Goal: Use online tool/utility: Utilize a website feature to perform a specific function

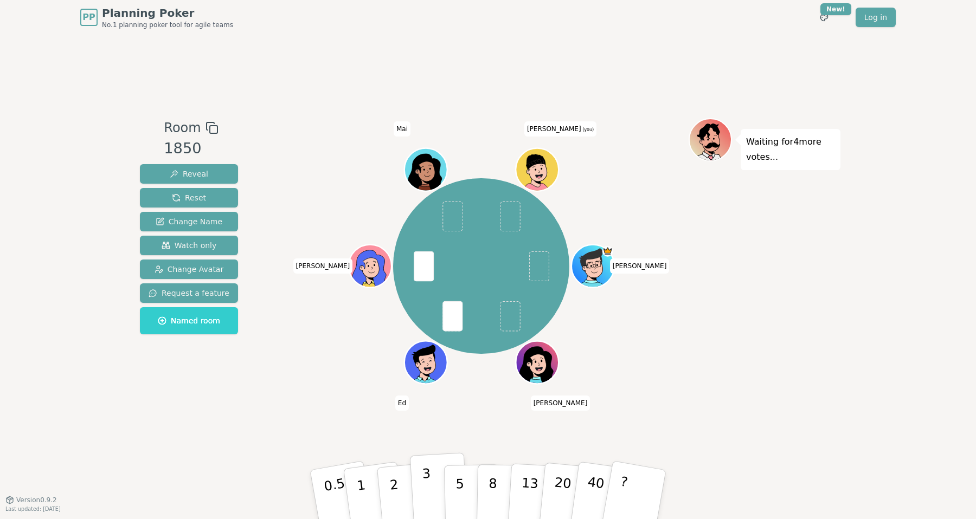
click at [437, 489] on button "3" at bounding box center [439, 495] width 59 height 85
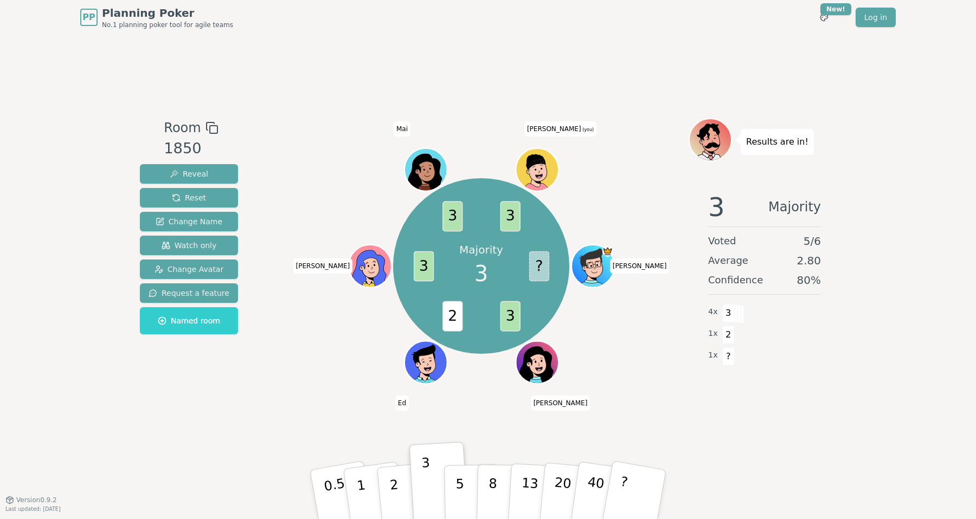
click at [332, 368] on div "Majority 3 ? 3 2 3 3 3 [PERSON_NAME] [PERSON_NAME] [PERSON_NAME] [PERSON_NAME] …" at bounding box center [481, 266] width 415 height 257
click at [663, 361] on div "Majority 3 ? 3 2 3 3 3 [PERSON_NAME] [PERSON_NAME] [PERSON_NAME] [PERSON_NAME] …" at bounding box center [481, 266] width 415 height 257
drag, startPoint x: 444, startPoint y: 214, endPoint x: 510, endPoint y: 310, distance: 116.5
click at [505, 305] on div "Majority 3 ? 3 2 3 3 3 [PERSON_NAME] [PERSON_NAME] [PERSON_NAME] [PERSON_NAME] …" at bounding box center [481, 266] width 176 height 176
drag, startPoint x: 512, startPoint y: 311, endPoint x: 512, endPoint y: 320, distance: 8.7
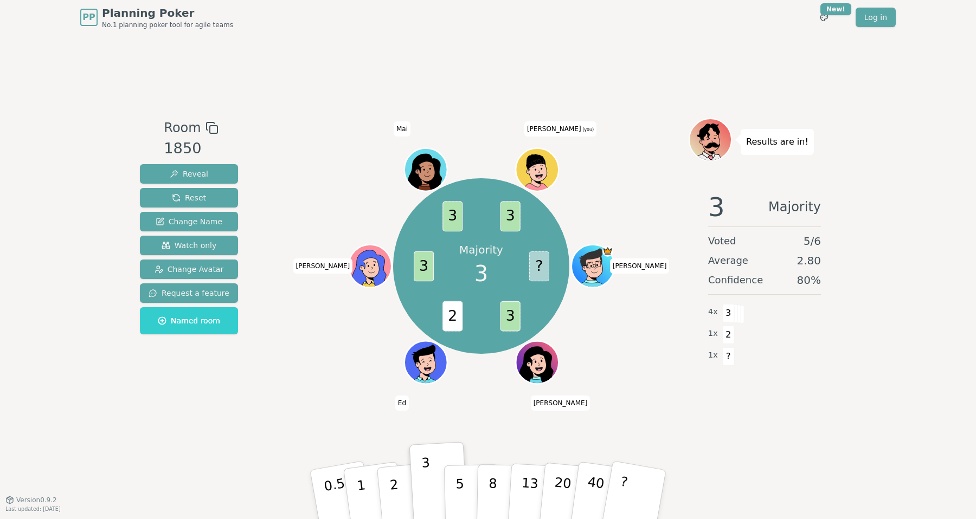
click at [511, 311] on span "3" at bounding box center [510, 316] width 20 height 30
drag, startPoint x: 513, startPoint y: 319, endPoint x: 428, endPoint y: 208, distance: 139.5
click at [428, 208] on div "Majority 3 ? 3 2 3 3 3 [PERSON_NAME] [PERSON_NAME] [PERSON_NAME] [PERSON_NAME] …" at bounding box center [481, 266] width 176 height 176
click at [432, 222] on div "Majority 3 ? 3 2 3 3 3 [PERSON_NAME] [PERSON_NAME] [PERSON_NAME] [PERSON_NAME] …" at bounding box center [481, 266] width 176 height 176
drag, startPoint x: 361, startPoint y: 192, endPoint x: 604, endPoint y: 386, distance: 311.2
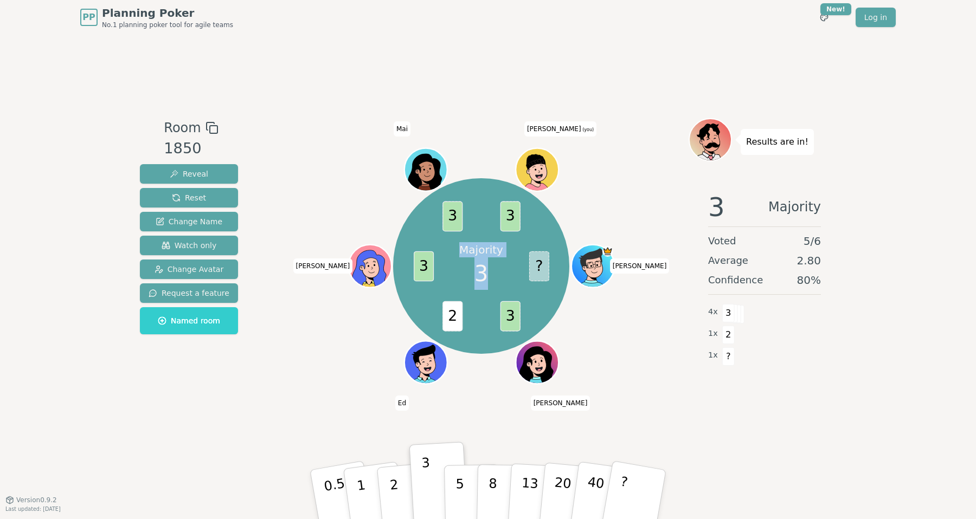
click at [602, 387] on div "Majority 3 ? 3 2 3 3 3 [PERSON_NAME] [PERSON_NAME] [PERSON_NAME] [PERSON_NAME] …" at bounding box center [481, 266] width 415 height 257
click at [622, 384] on div "Majority 3 ? 3 2 3 3 3 [PERSON_NAME] [PERSON_NAME] [PERSON_NAME] [PERSON_NAME] …" at bounding box center [481, 266] width 415 height 257
drag, startPoint x: 450, startPoint y: 214, endPoint x: 490, endPoint y: 231, distance: 43.7
click at [490, 231] on div "Majority 3 ? 3 2 3 3 3 [PERSON_NAME] [PERSON_NAME] [PERSON_NAME] [PERSON_NAME] …" at bounding box center [481, 266] width 176 height 176
click at [491, 229] on div "Majority 3" at bounding box center [481, 265] width 81 height 81
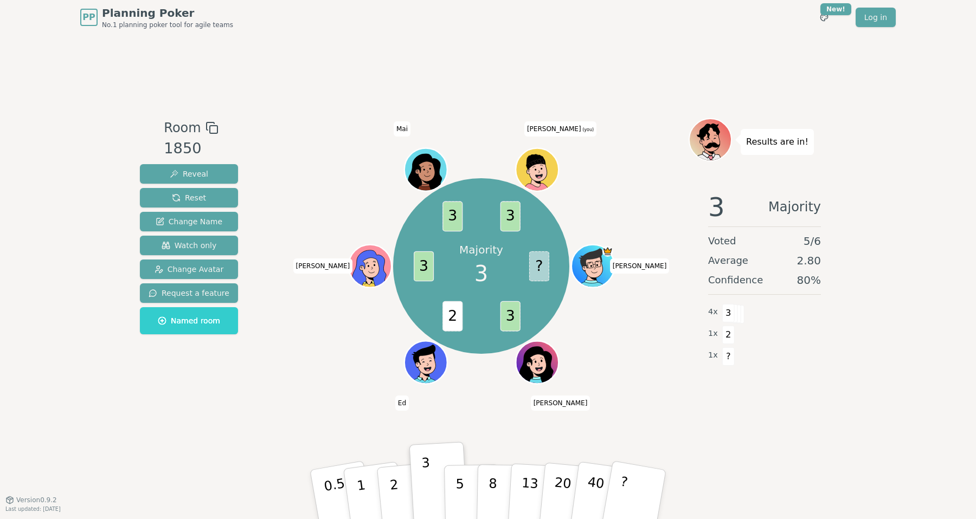
click at [397, 130] on span "Mai" at bounding box center [401, 128] width 17 height 15
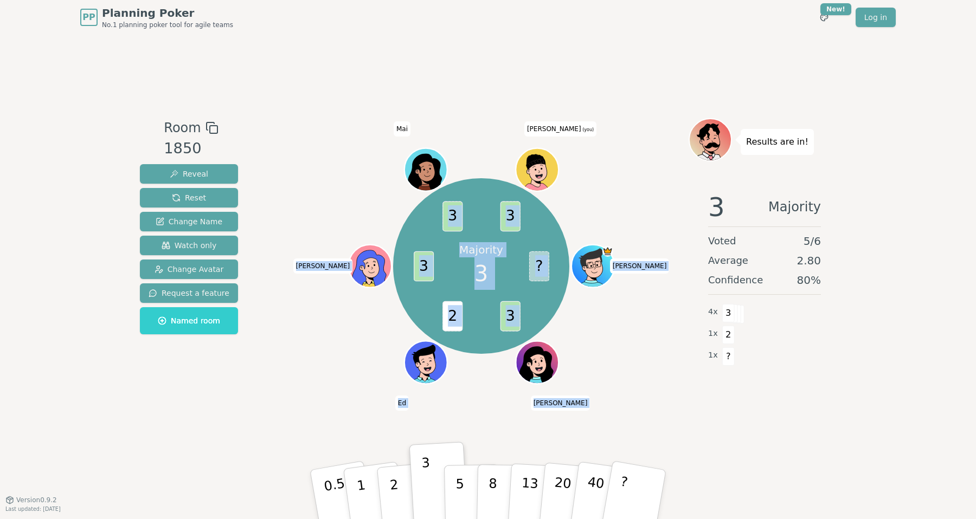
drag, startPoint x: 399, startPoint y: 129, endPoint x: 406, endPoint y: 147, distance: 19.7
click at [423, 144] on div "Majority 3 ? 3 2 3 3 3 [PERSON_NAME] [PERSON_NAME] [PERSON_NAME] [PERSON_NAME] …" at bounding box center [481, 266] width 415 height 257
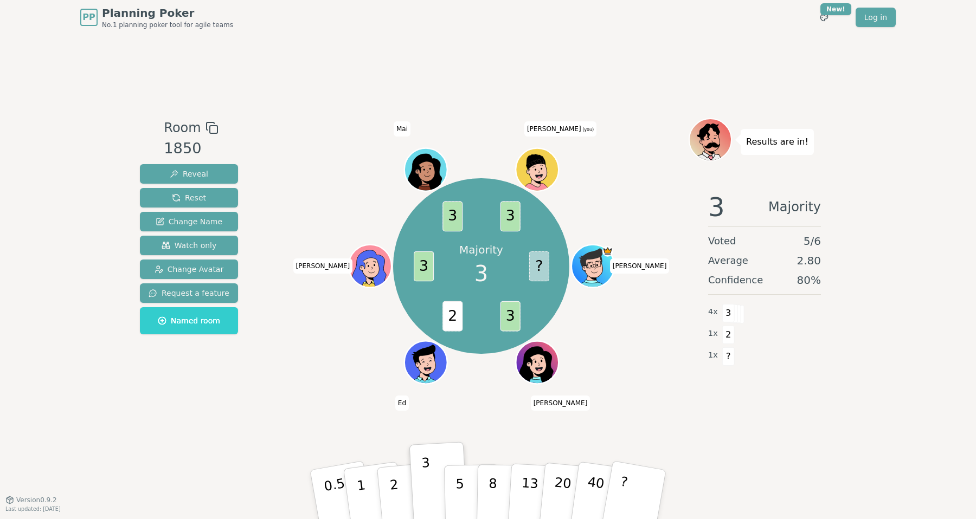
click at [379, 147] on div "Majority 3 ? 3 2 3 3 3 [PERSON_NAME] [PERSON_NAME] [PERSON_NAME] [PERSON_NAME] …" at bounding box center [481, 266] width 415 height 257
click at [371, 151] on div "Majority 3 ? 3 2 3 3 3 [PERSON_NAME] [PERSON_NAME] [PERSON_NAME] [PERSON_NAME] …" at bounding box center [481, 266] width 415 height 257
